Goal: Book appointment/travel/reservation

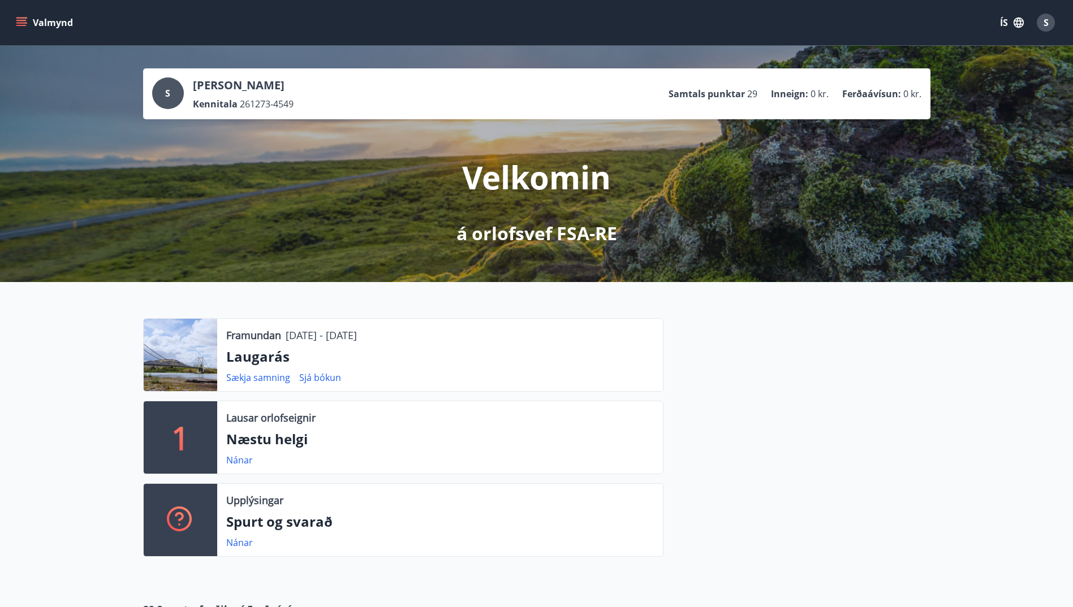
click at [24, 21] on icon "menu" at bounding box center [21, 20] width 10 height 1
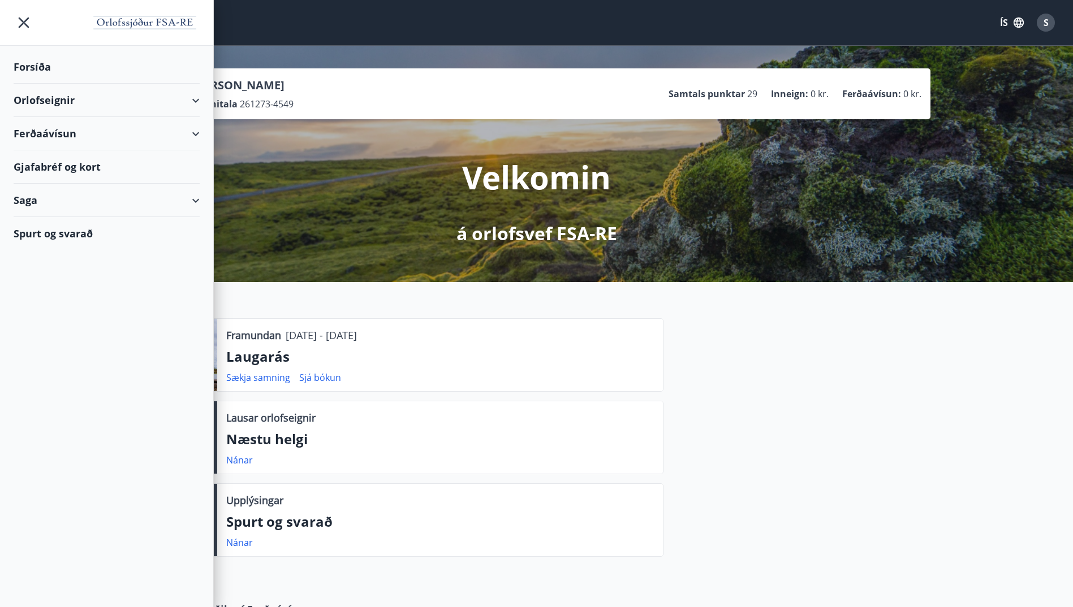
click at [46, 63] on div "Forsíða" at bounding box center [107, 66] width 186 height 33
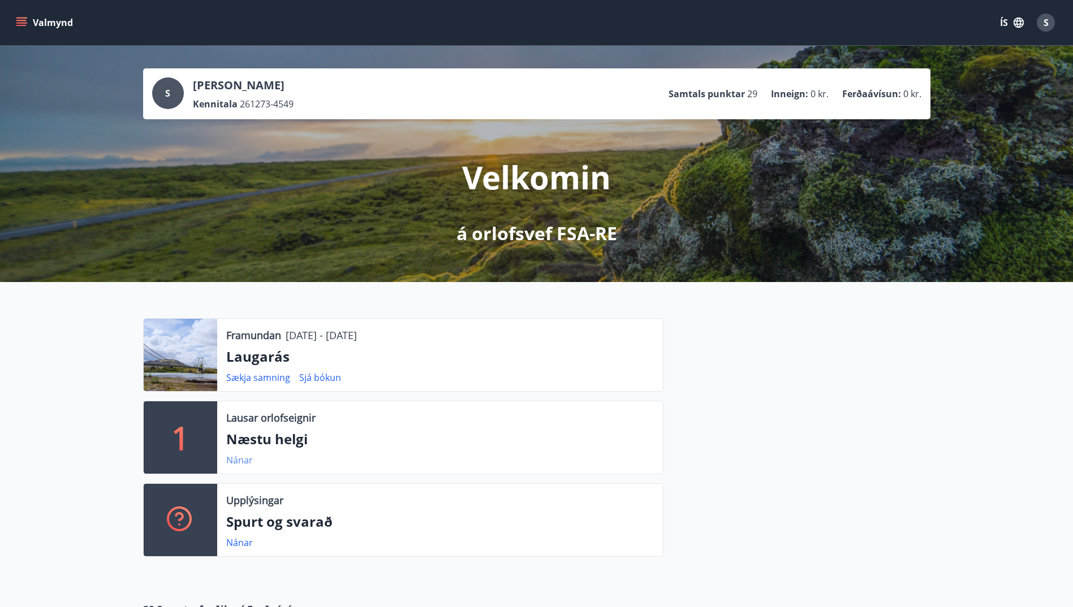
click at [243, 462] on link "Nánar" at bounding box center [239, 460] width 27 height 12
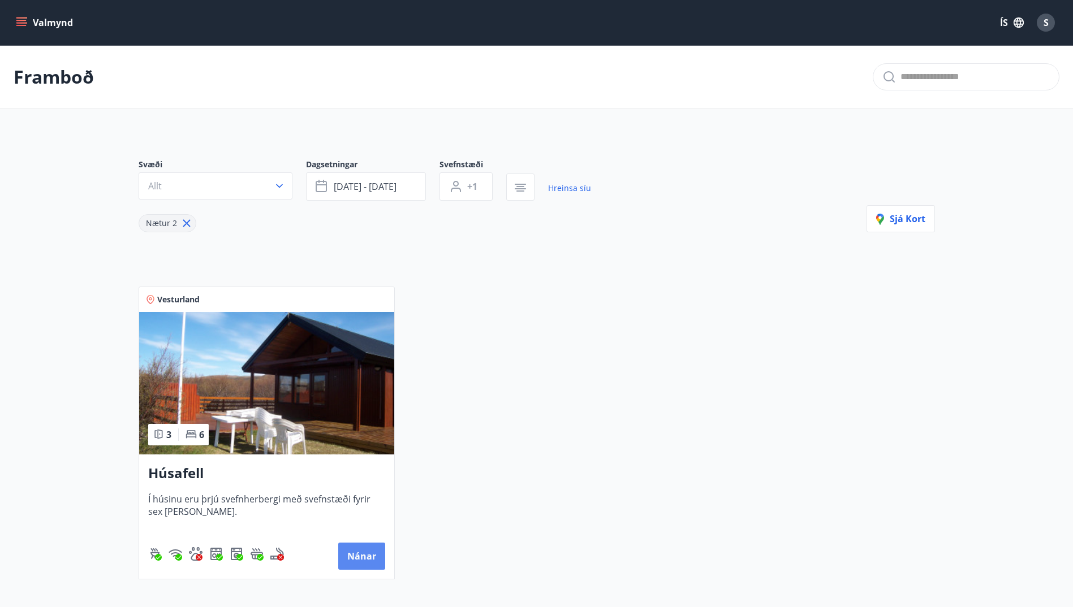
click at [368, 556] on button "Nánar" at bounding box center [361, 556] width 47 height 27
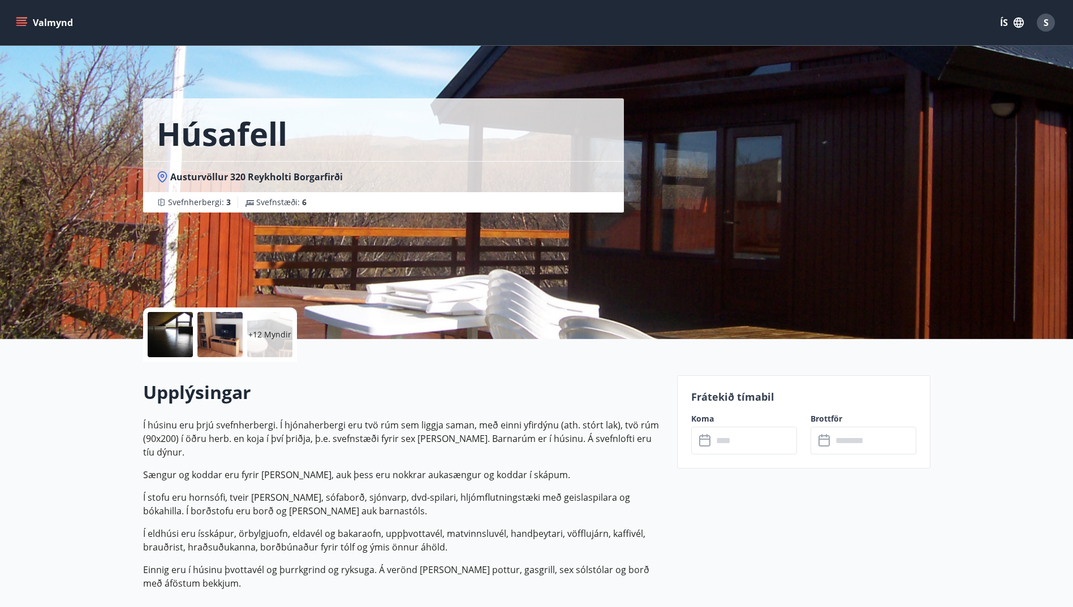
click at [750, 448] on input "text" at bounding box center [755, 441] width 84 height 28
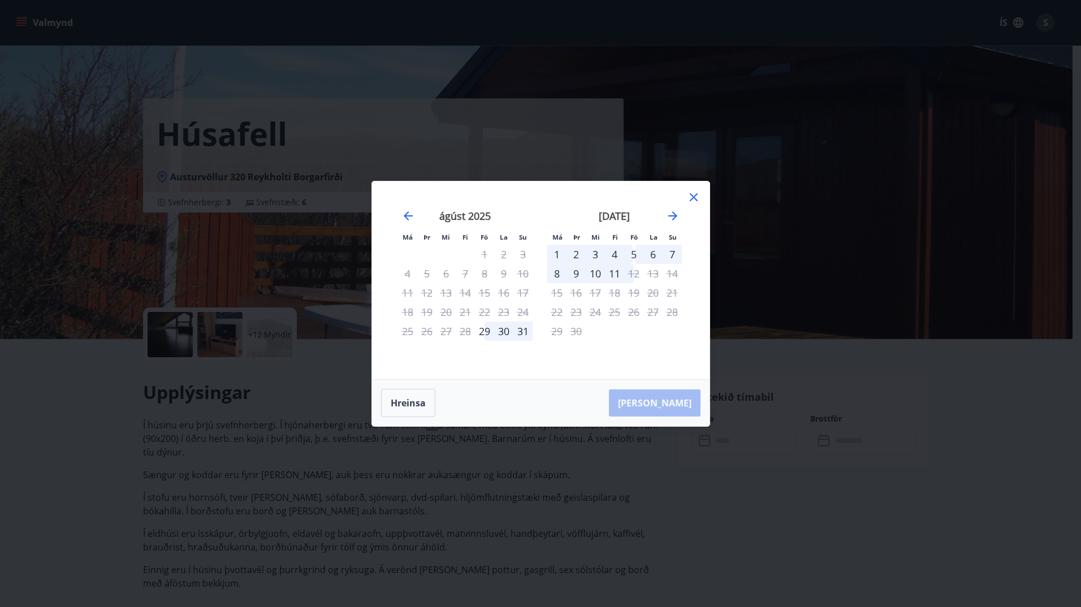
click at [694, 196] on icon at bounding box center [694, 198] width 14 height 14
